Goal: Transaction & Acquisition: Subscribe to service/newsletter

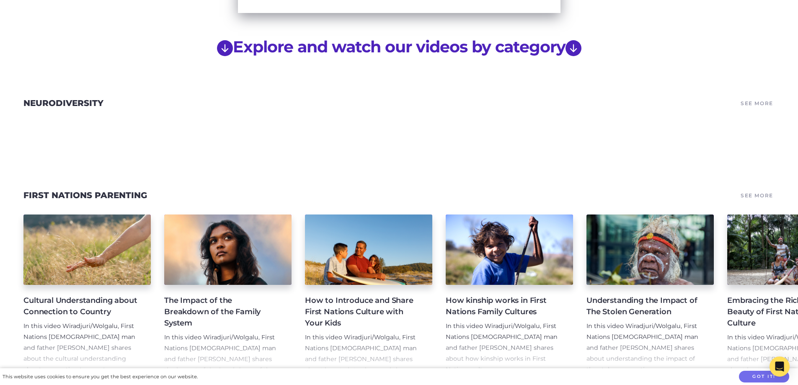
scroll to position [688, 0]
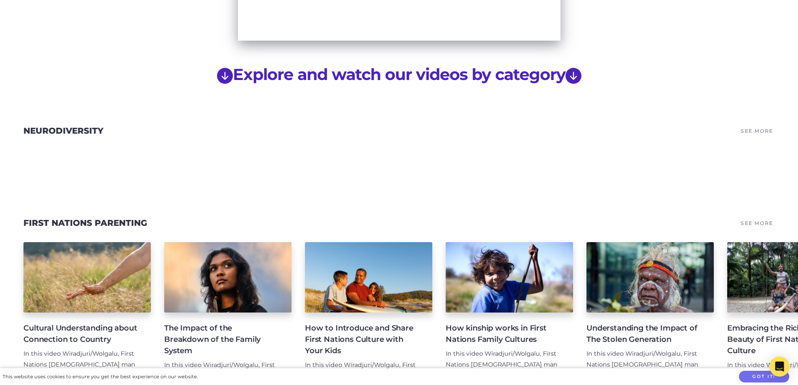
click at [131, 142] on div at bounding box center [399, 151] width 798 height 23
click at [761, 125] on link "See More" at bounding box center [757, 131] width 35 height 12
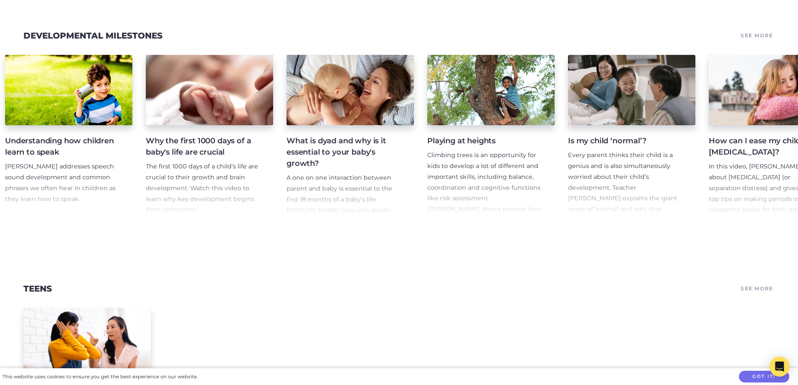
scroll to position [0, 2696]
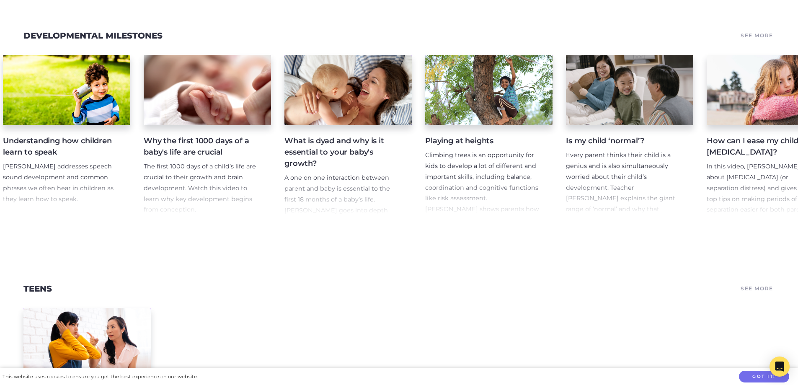
click at [162, 158] on h4 "Why the first 1000 days of a baby's life are crucial" at bounding box center [201, 146] width 114 height 23
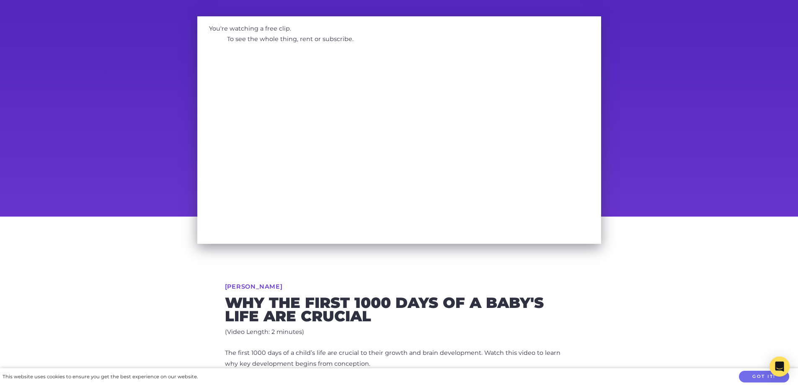
scroll to position [52, 0]
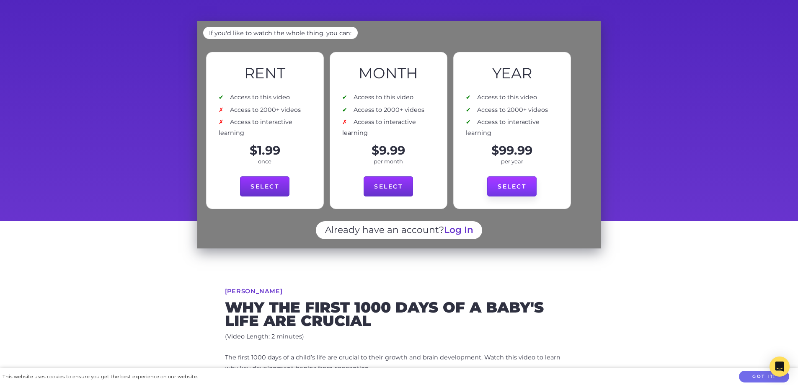
click at [520, 179] on link "Select" at bounding box center [511, 186] width 49 height 20
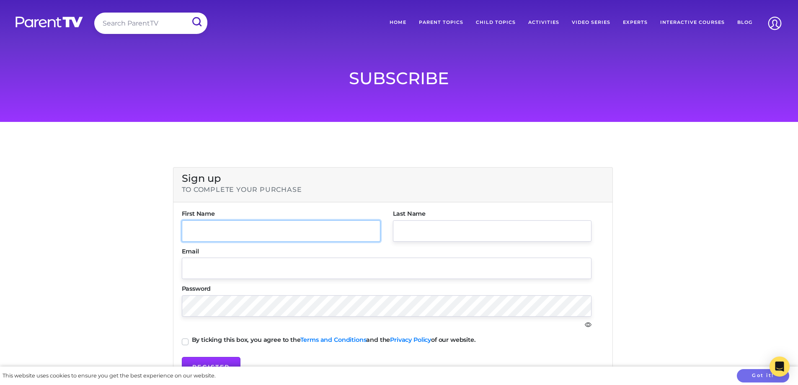
click at [236, 235] on input "text" at bounding box center [281, 230] width 199 height 21
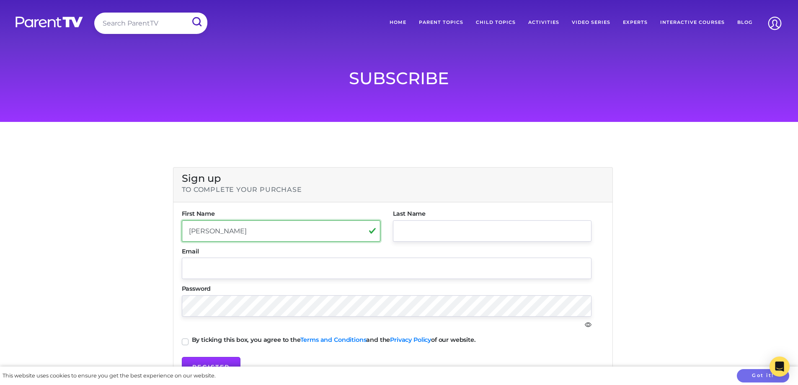
type input "[PERSON_NAME]"
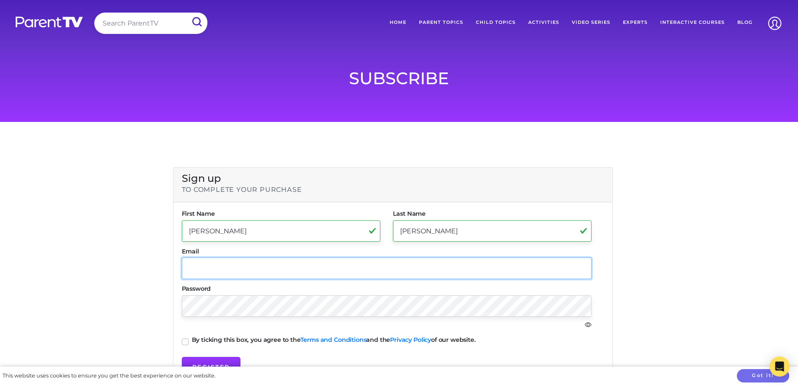
click at [196, 269] on input "text" at bounding box center [387, 268] width 410 height 21
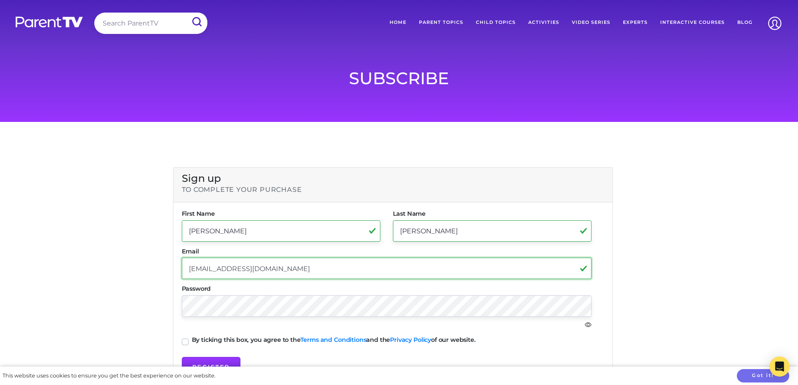
type input "[EMAIL_ADDRESS][DOMAIN_NAME]"
click at [588, 326] on icon "eye" at bounding box center [588, 324] width 7 height 7
click at [588, 324] on icon "eye" at bounding box center [588, 325] width 3 height 3
click at [588, 324] on icon "eye" at bounding box center [588, 324] width 7 height 7
click at [566, 342] on div "By ticking this box, you agree to the Terms and Conditions and the Privacy Poli…" at bounding box center [387, 342] width 410 height 10
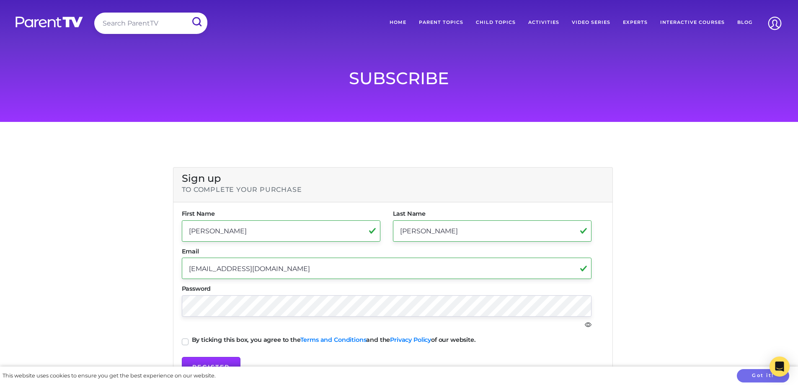
click at [586, 324] on icon "eye" at bounding box center [588, 324] width 7 height 7
click at [192, 343] on label "By ticking this box, you agree to the Terms and Conditions and the Privacy Poli…" at bounding box center [334, 340] width 284 height 6
click at [182, 344] on input "By ticking this box, you agree to the Terms and Conditions and the Privacy Poli…" at bounding box center [185, 341] width 7 height 8
checkbox input "true"
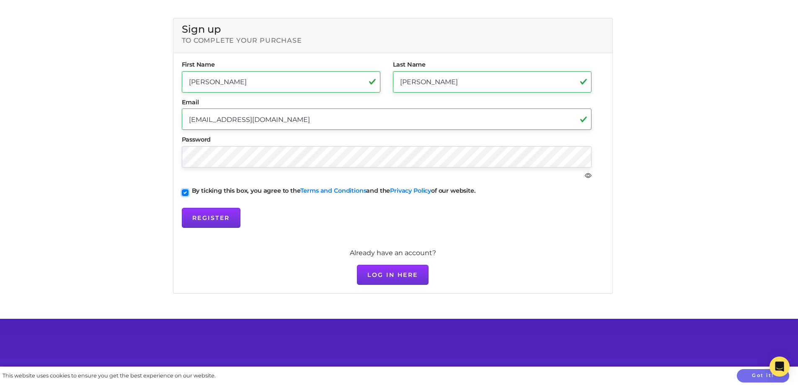
scroll to position [156, 0]
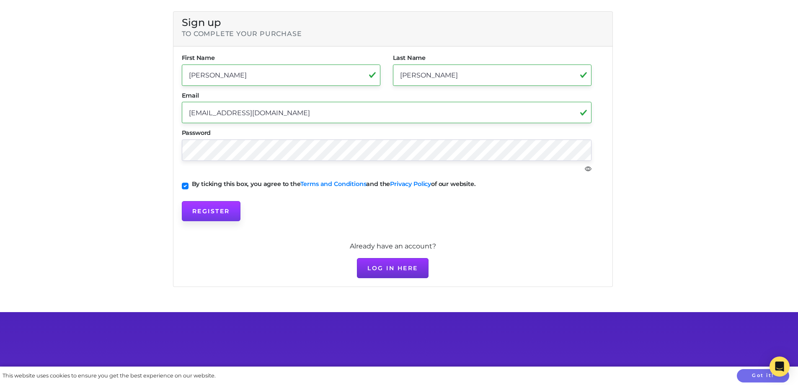
click at [206, 209] on button "Register" at bounding box center [211, 211] width 59 height 20
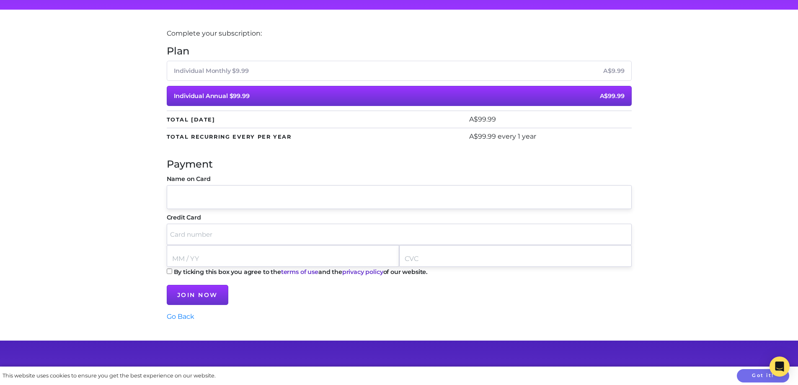
scroll to position [118, 0]
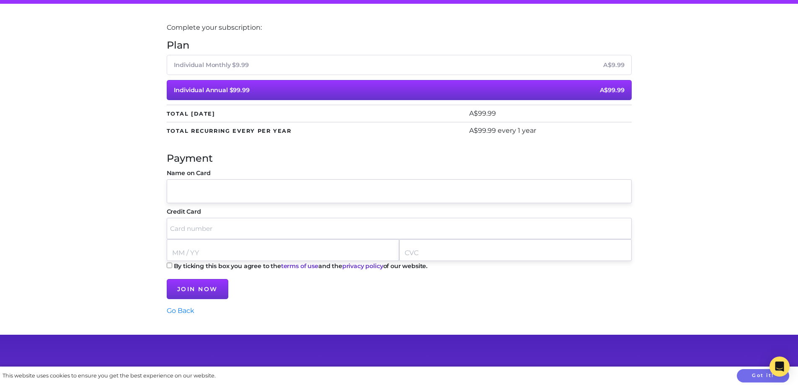
click at [269, 181] on input "Name on Card" at bounding box center [399, 190] width 465 height 23
type input "Emily McKinnon"
click at [189, 223] on input "text" at bounding box center [399, 228] width 458 height 21
type input "4434 2100 0231 2976"
click at [187, 251] on input "text" at bounding box center [283, 252] width 222 height 21
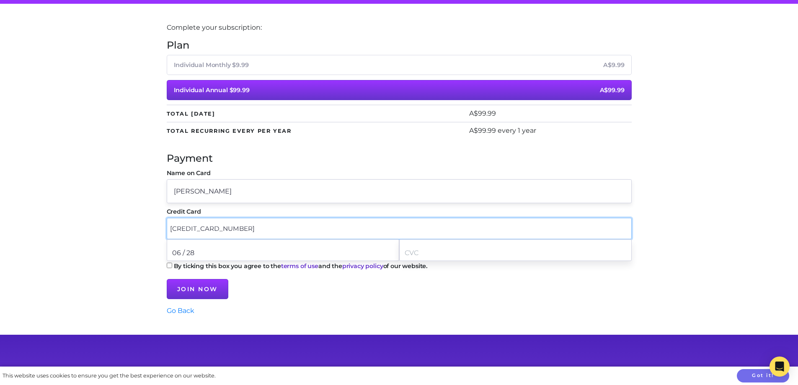
type input "06 / 28"
click at [418, 248] on input "text" at bounding box center [516, 252] width 222 height 21
type input "267"
click at [169, 264] on input "By ticking this box you agree to the terms of use and the privacy policy of our…" at bounding box center [169, 265] width 5 height 5
checkbox input "true"
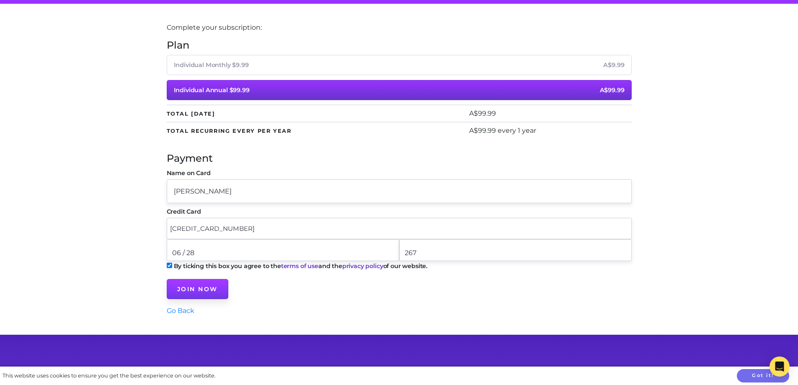
click at [202, 297] on input "Join Now" at bounding box center [198, 289] width 62 height 20
